Goal: Browse casually

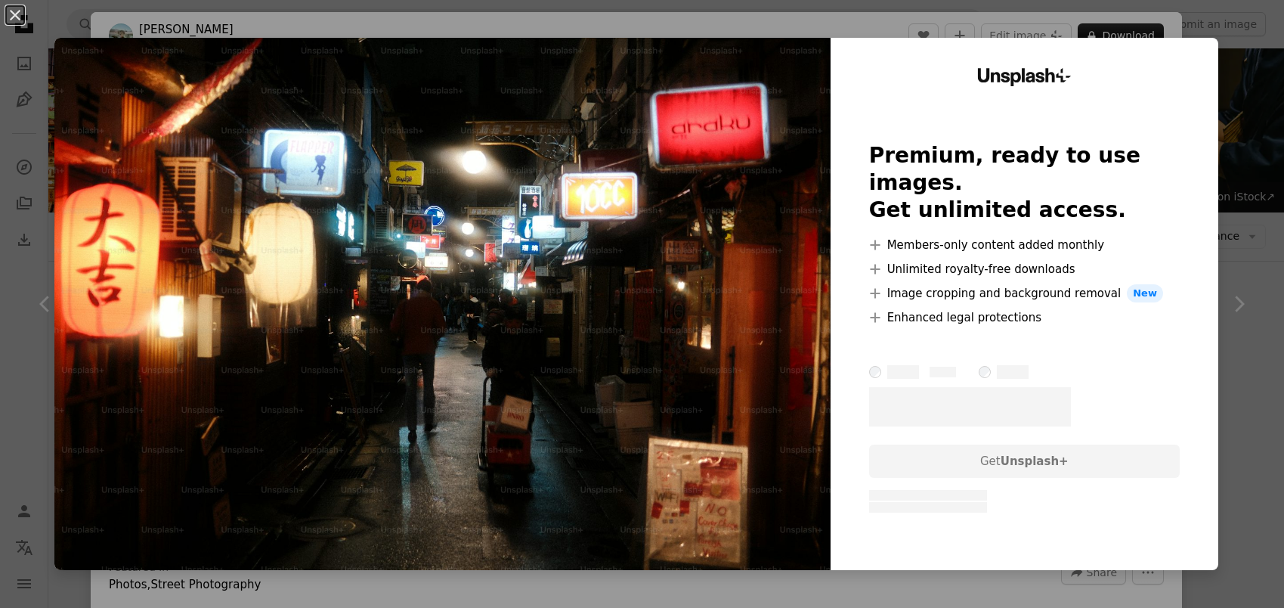
scroll to position [709, 0]
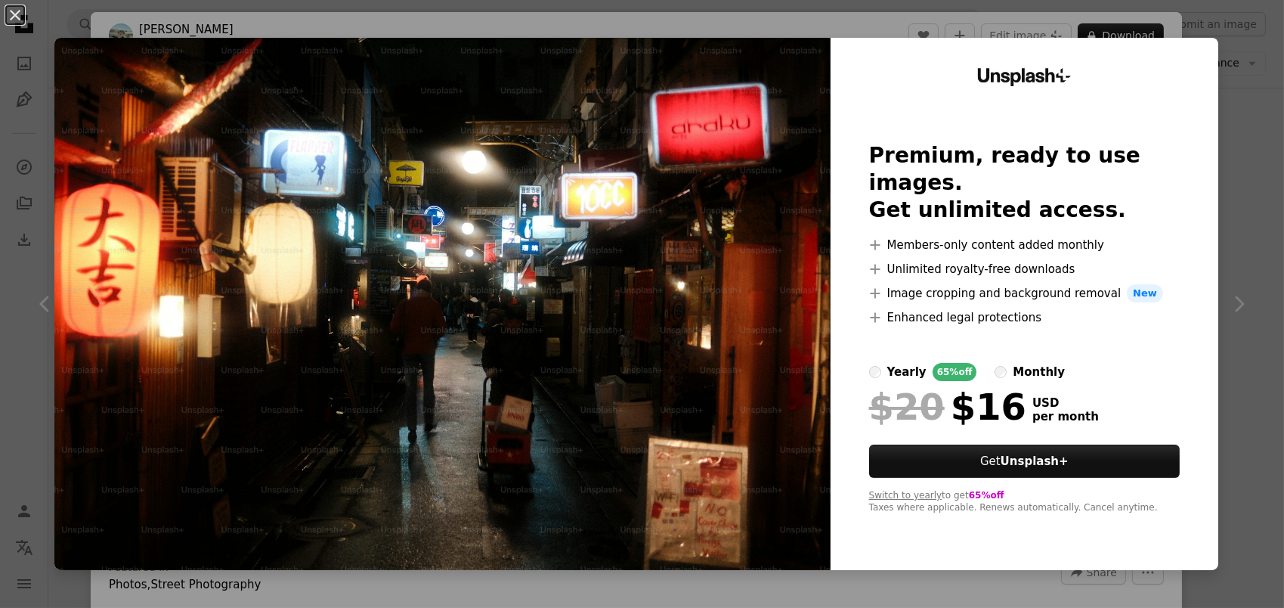
click at [855, 359] on div "Unsplash+ Premium, ready to use images. Get unlimited access. A plus sign Membe…" at bounding box center [1024, 304] width 388 height 532
click at [1220, 170] on div "An X shape Unsplash+ Premium, ready to use images. Get unlimited access. A plus…" at bounding box center [642, 304] width 1284 height 608
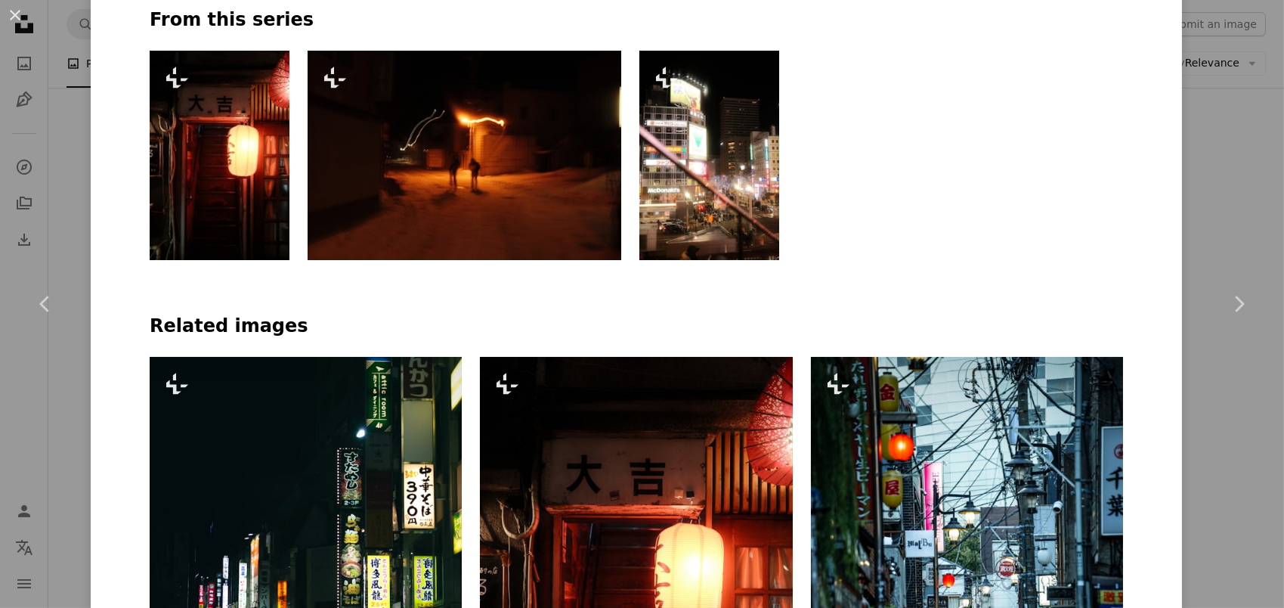
scroll to position [831, 0]
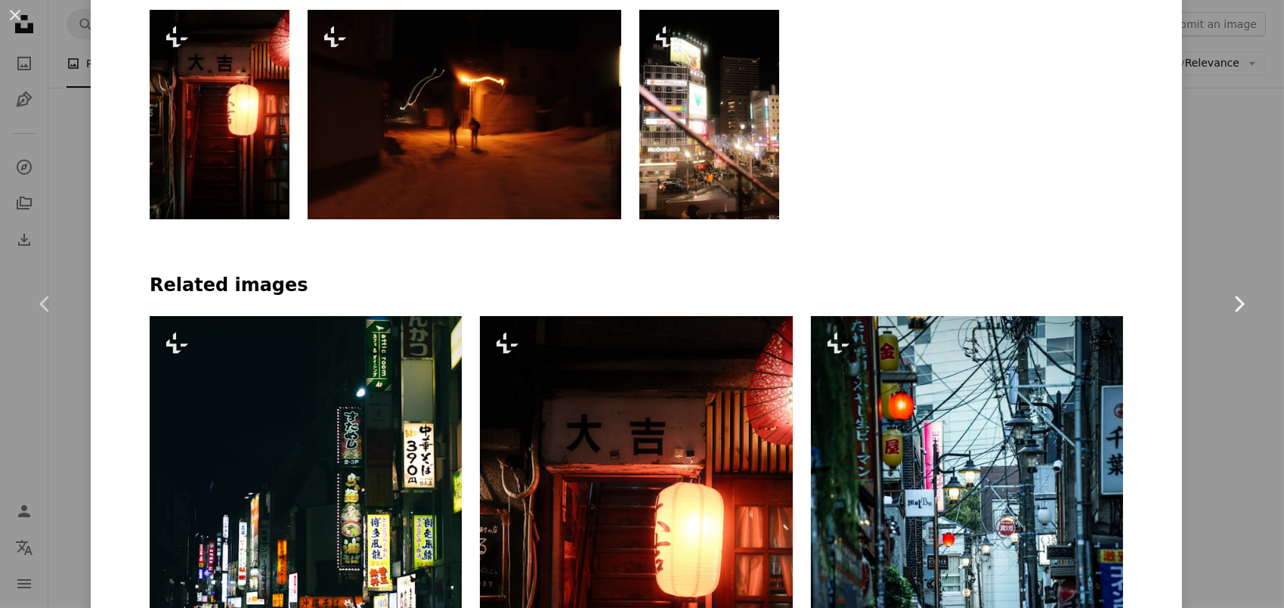
click at [1220, 373] on link "Chevron right" at bounding box center [1238, 303] width 91 height 145
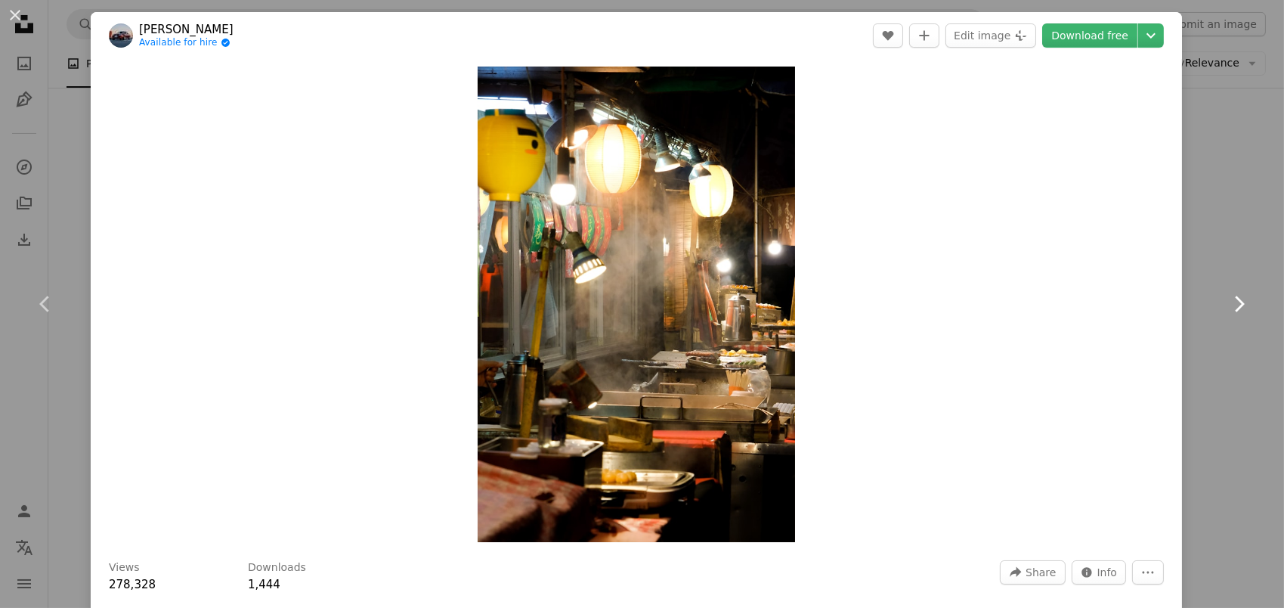
click at [1233, 319] on link "Chevron right" at bounding box center [1238, 303] width 91 height 145
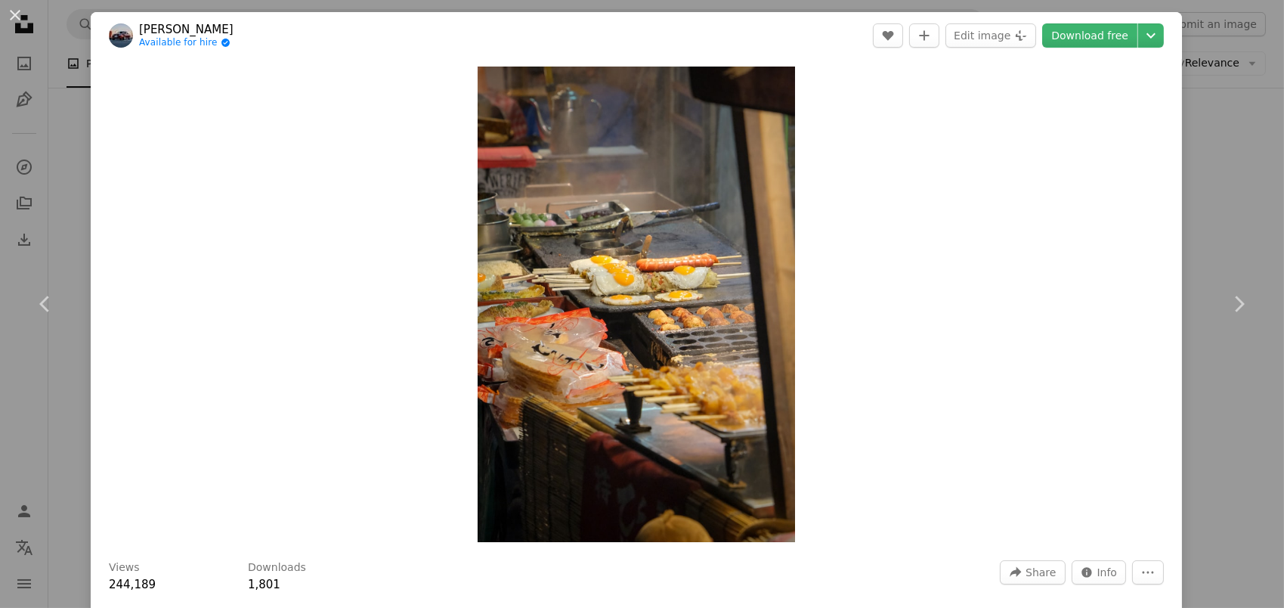
click at [44, 117] on div "An X shape Chevron left Chevron right [PERSON_NAME] Available for hire A checkm…" at bounding box center [642, 304] width 1284 height 608
